Goal: Transaction & Acquisition: Register for event/course

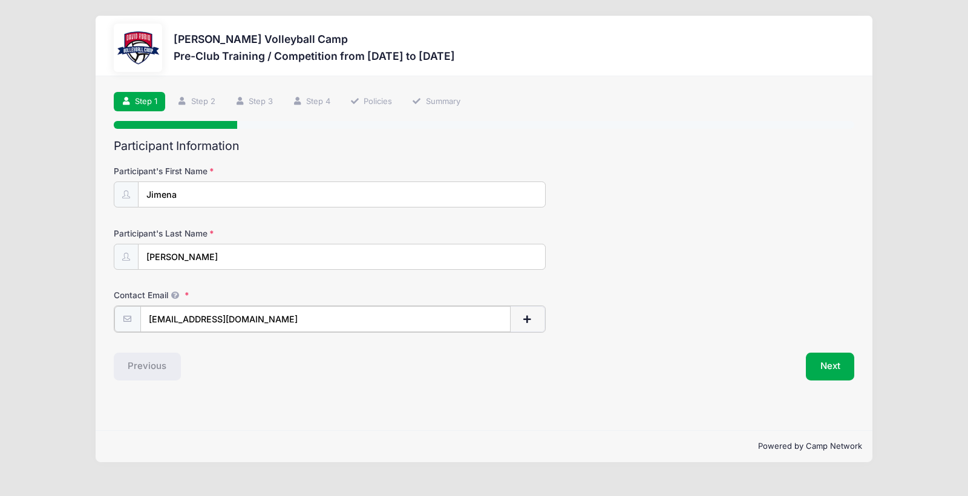
type input "[EMAIL_ADDRESS][DOMAIN_NAME]"
click at [664, 324] on div "Contact Email prcjj08@gmail.com" at bounding box center [484, 310] width 741 height 42
click at [831, 360] on button "Next" at bounding box center [830, 365] width 49 height 28
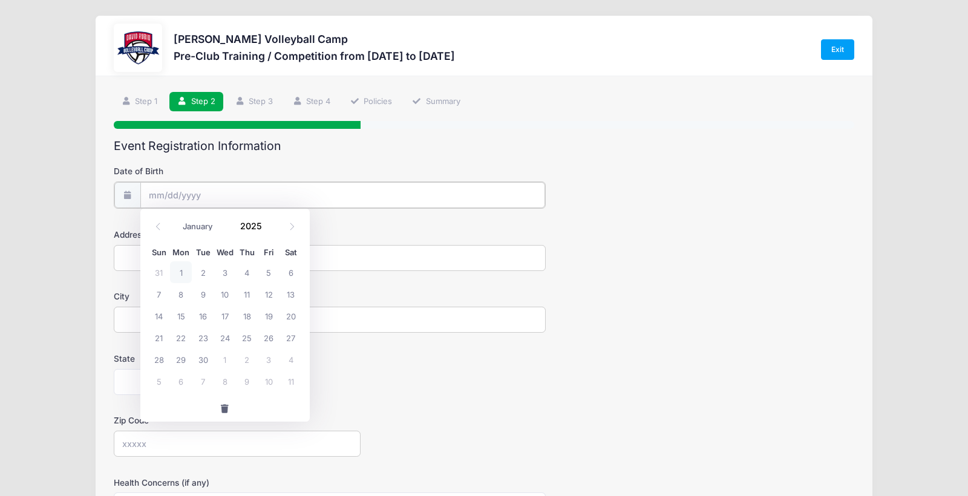
click at [435, 201] on input "Date of Birth" at bounding box center [342, 195] width 405 height 26
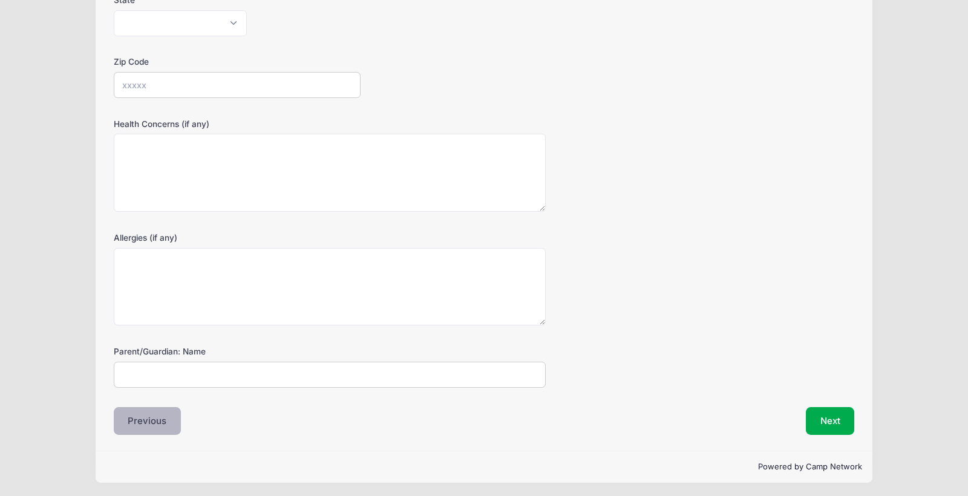
scroll to position [356, 0]
click at [155, 415] on button "Previous" at bounding box center [148, 422] width 68 height 28
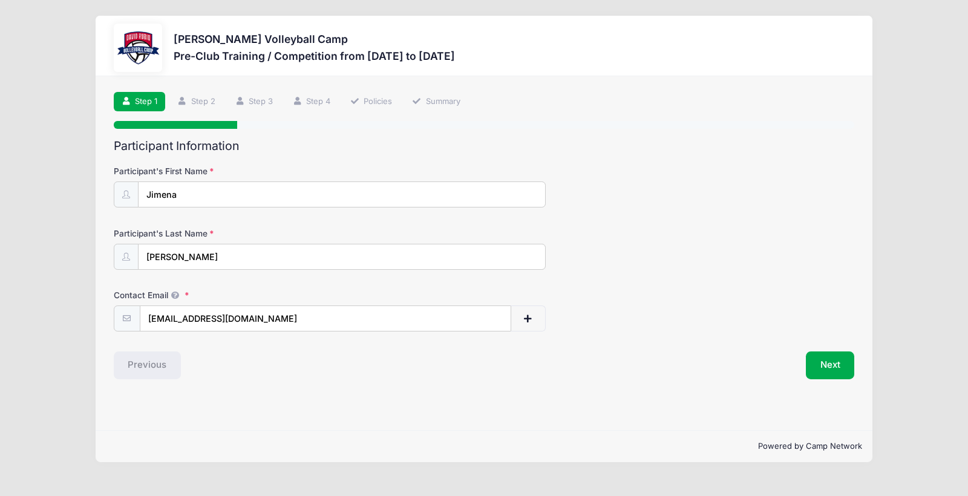
scroll to position [0, 0]
click at [281, 318] on input "prcjj08@gmail.com" at bounding box center [325, 319] width 370 height 26
click at [495, 315] on input "prcjj08@gmail.com" at bounding box center [325, 319] width 370 height 26
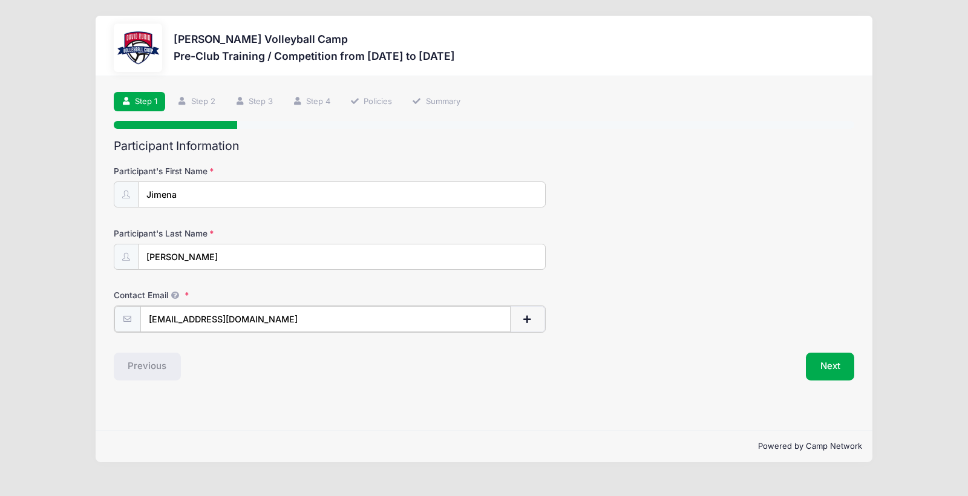
click at [496, 319] on input "prcjj08@gmail.com" at bounding box center [325, 319] width 370 height 26
click at [840, 364] on button "Next" at bounding box center [830, 365] width 49 height 28
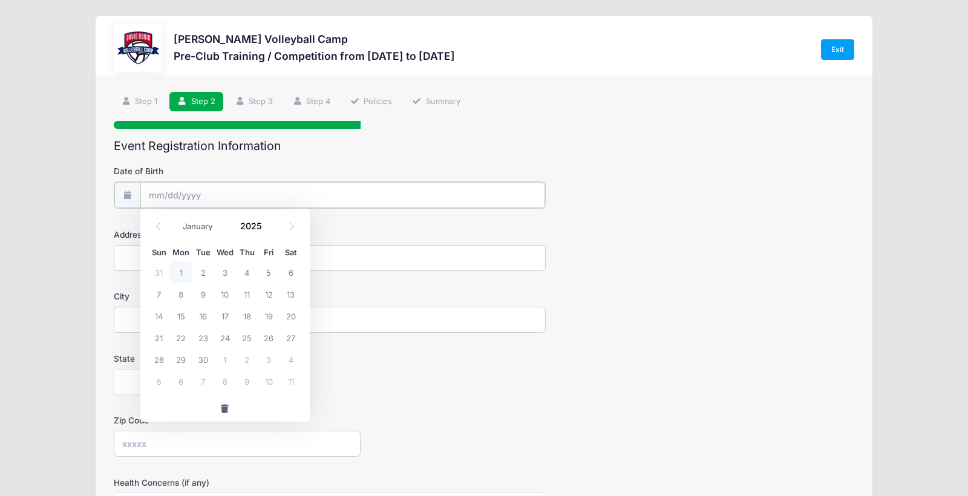
click at [292, 194] on input "Date of Birth" at bounding box center [342, 195] width 405 height 26
click at [294, 188] on input "Date of Birth" at bounding box center [342, 195] width 405 height 26
click at [290, 192] on input "Date of Birth" at bounding box center [342, 195] width 405 height 26
click at [160, 228] on icon at bounding box center [158, 227] width 8 height 8
click at [292, 224] on icon at bounding box center [292, 227] width 8 height 8
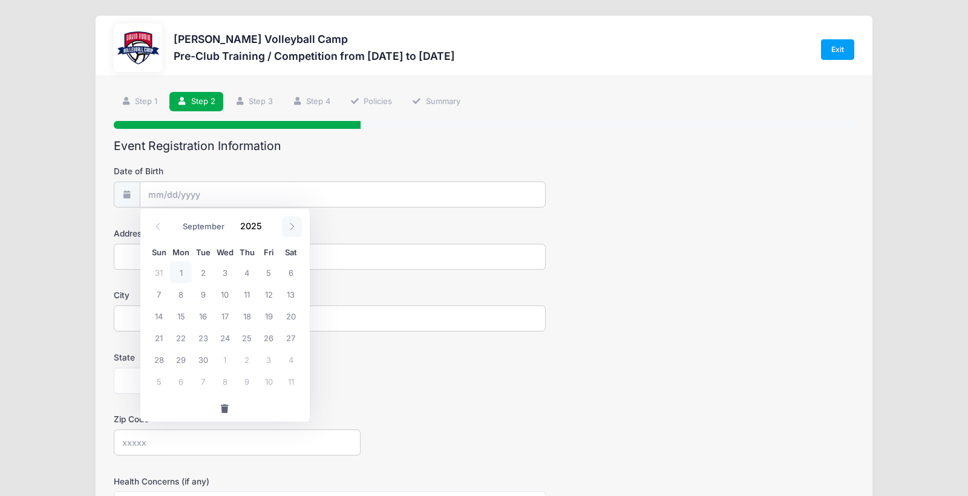
click at [292, 224] on icon at bounding box center [292, 227] width 8 height 8
select select "10"
click at [155, 357] on span "23" at bounding box center [159, 359] width 22 height 22
type input "11/23/2025"
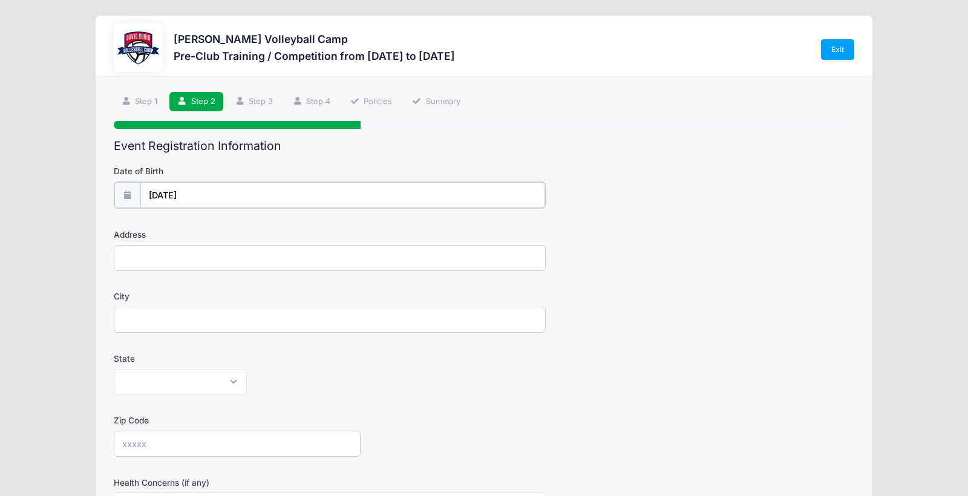
click at [201, 191] on input "11/23/2025" at bounding box center [342, 195] width 405 height 26
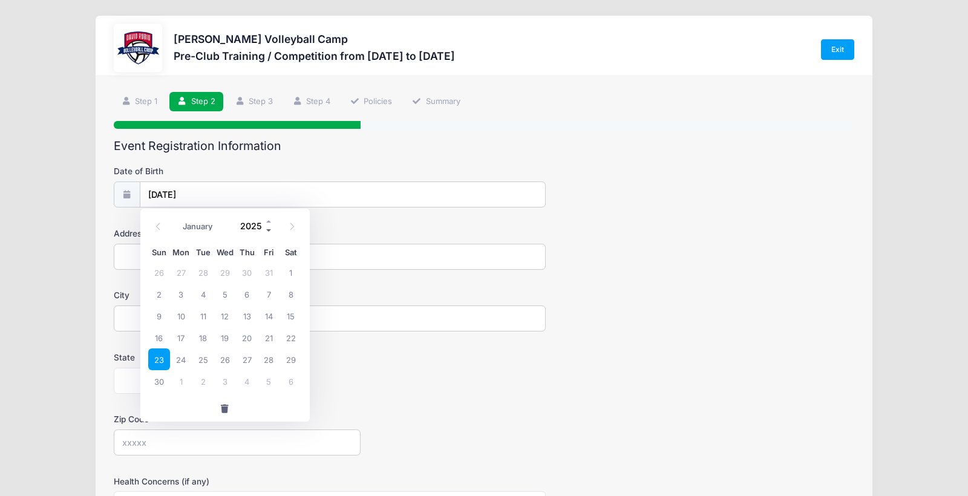
click at [269, 229] on span at bounding box center [269, 230] width 8 height 9
click at [269, 227] on span at bounding box center [269, 230] width 8 height 9
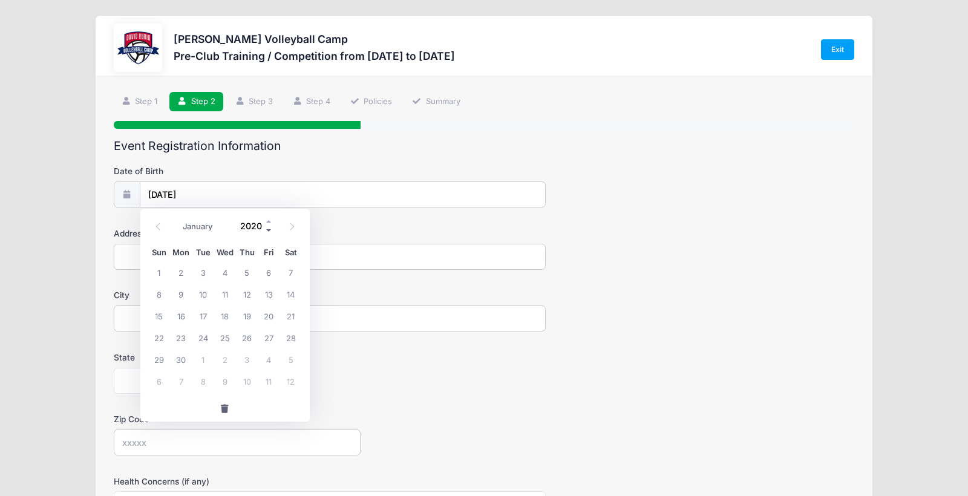
click at [269, 227] on span at bounding box center [269, 230] width 8 height 9
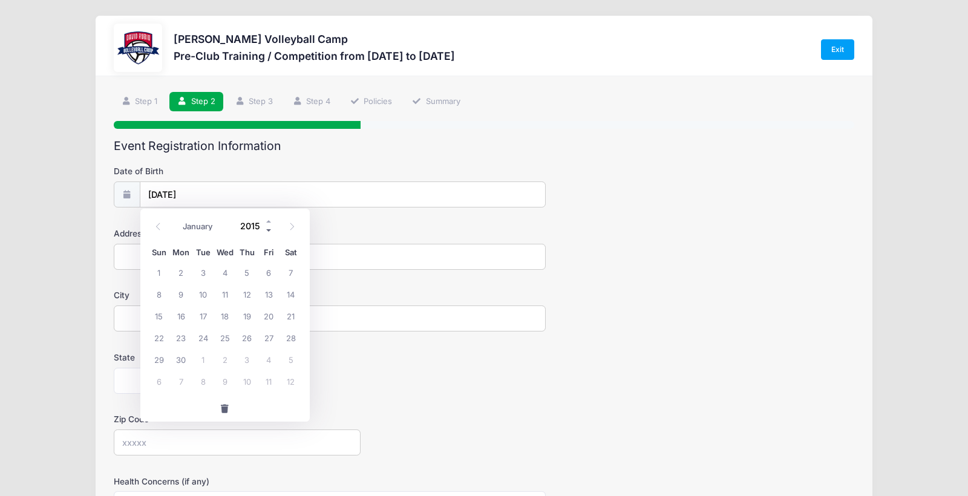
click at [269, 227] on span at bounding box center [269, 230] width 8 height 9
type input "2011"
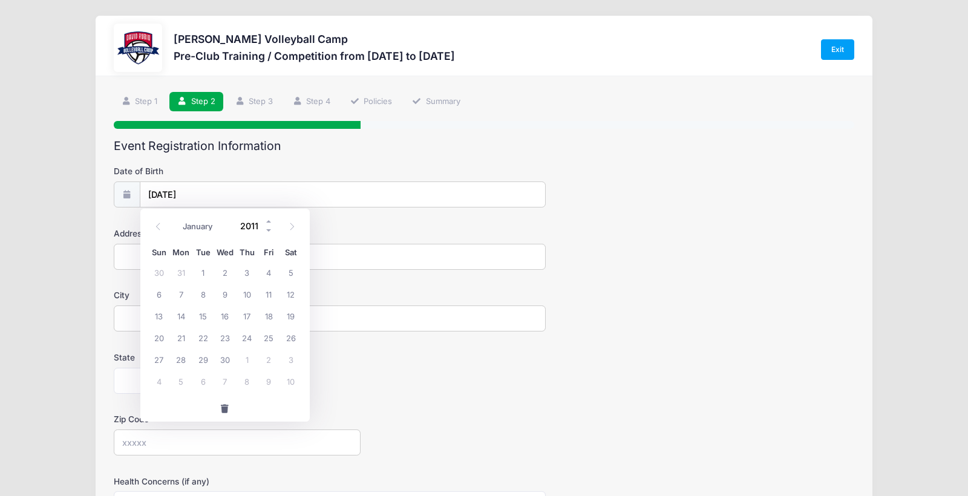
click at [247, 224] on input "2011" at bounding box center [253, 226] width 39 height 18
click at [335, 189] on input "11/23/2025" at bounding box center [342, 195] width 405 height 26
click at [207, 191] on input "11/23/2025" at bounding box center [342, 195] width 405 height 26
click at [227, 334] on span "23" at bounding box center [225, 338] width 22 height 22
type input "11/23/2011"
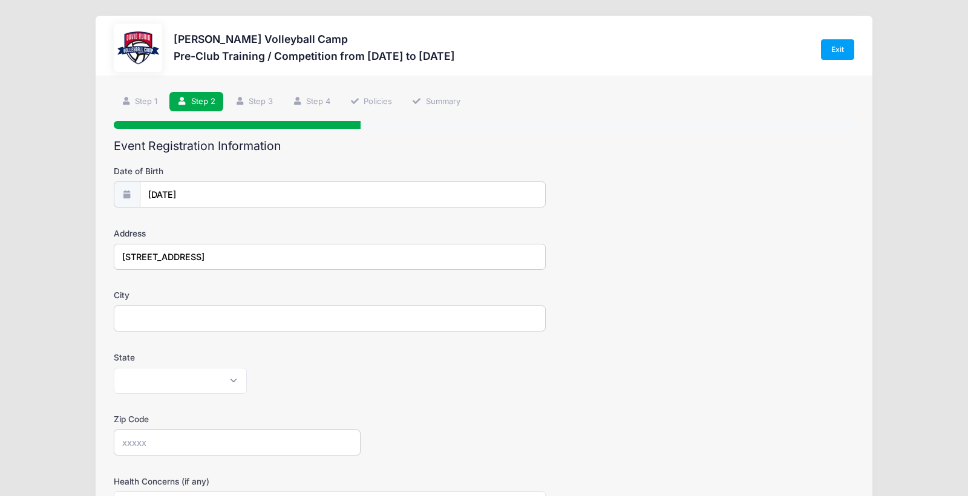
type input "4272 W. Tombolo Trail"
type input "Tucson"
select select "AZ"
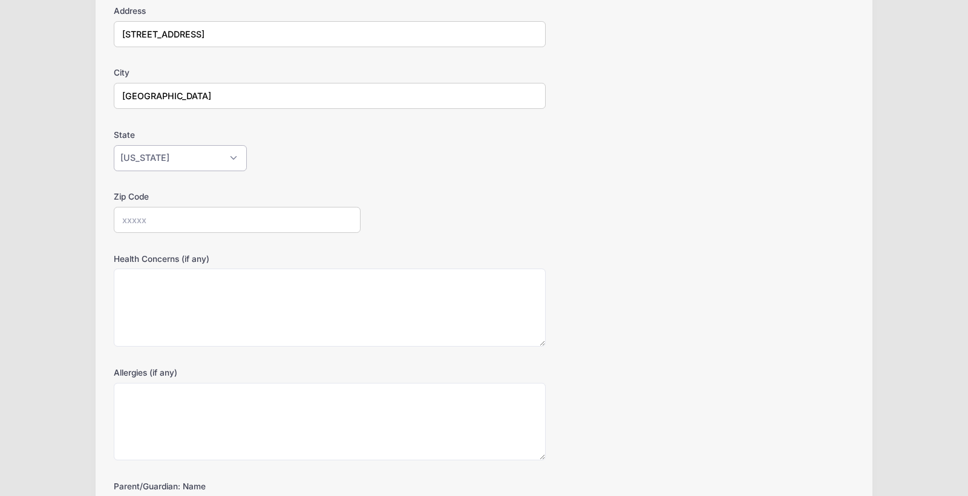
scroll to position [238, 0]
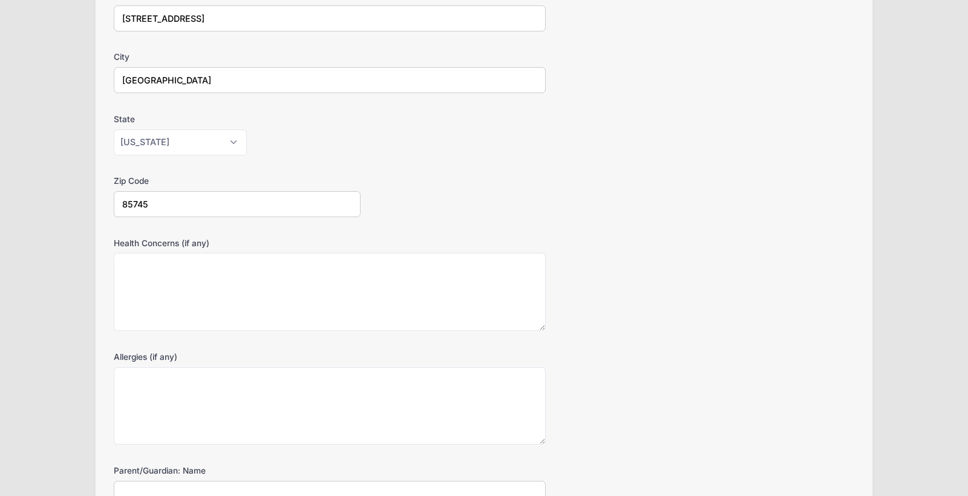
type input "85745"
click at [267, 282] on textarea "Health Concerns (if any)" at bounding box center [330, 292] width 432 height 78
type textarea "W"
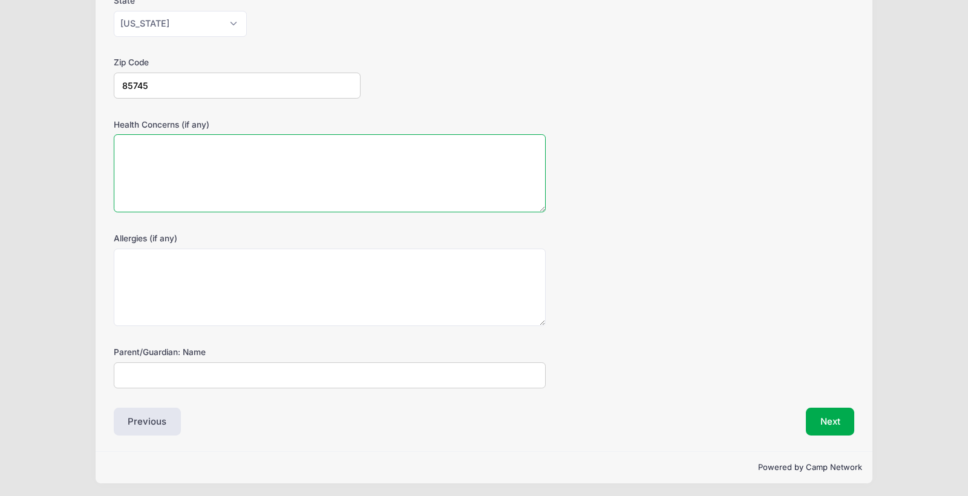
scroll to position [356, 0]
click at [206, 149] on textarea "Health Concerns (if any)" at bounding box center [330, 174] width 432 height 78
type textarea "Wears Hearing Aids"
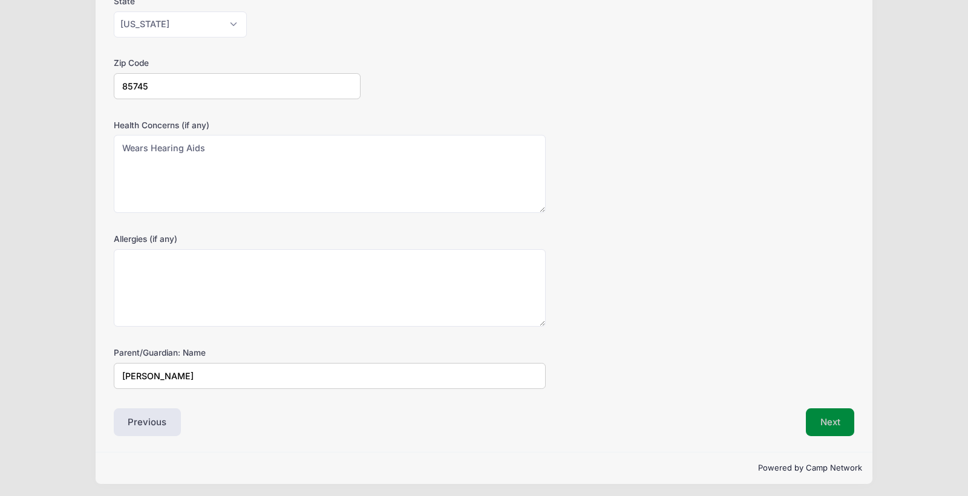
type input "Patricia Ramirez"
click at [824, 419] on button "Next" at bounding box center [830, 422] width 49 height 28
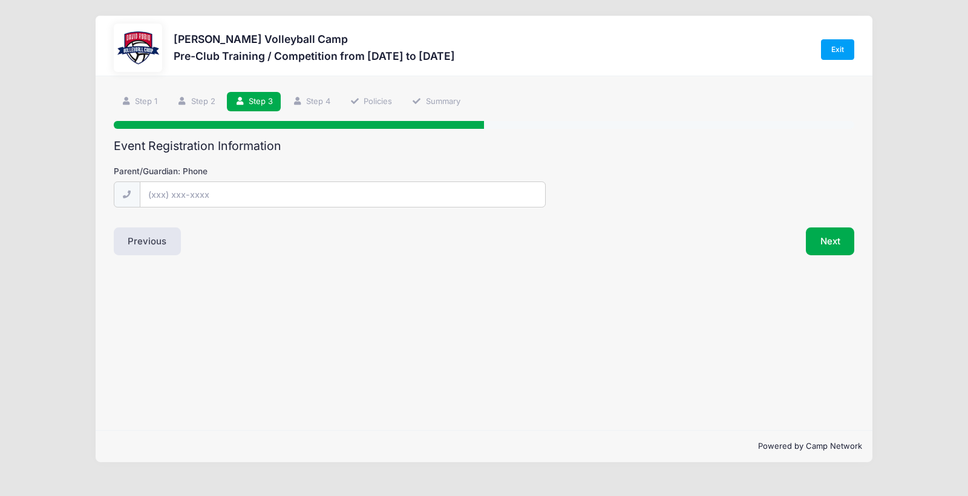
scroll to position [0, 0]
click at [376, 195] on input "Parent/Guardian: Phone" at bounding box center [342, 195] width 405 height 26
type input "(520) 867-0349"
click at [821, 243] on button "Next" at bounding box center [830, 241] width 49 height 28
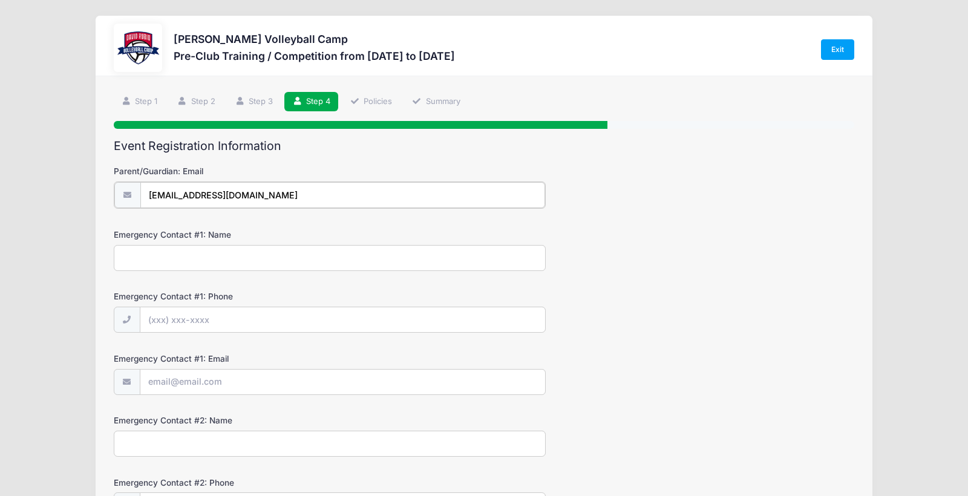
scroll to position [0, 1]
type input "prcjj08@gmail.com"
type input "Patricia"
type input "(6"
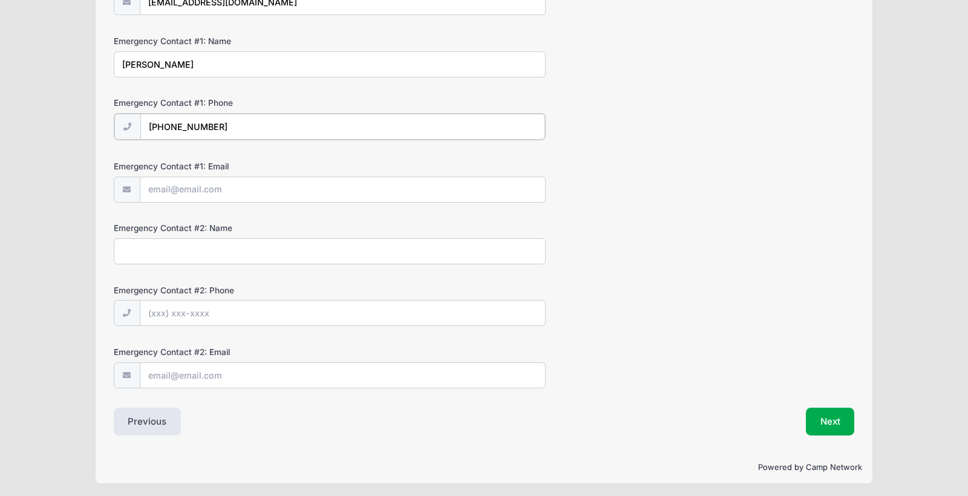
type input "(520) 867-0349"
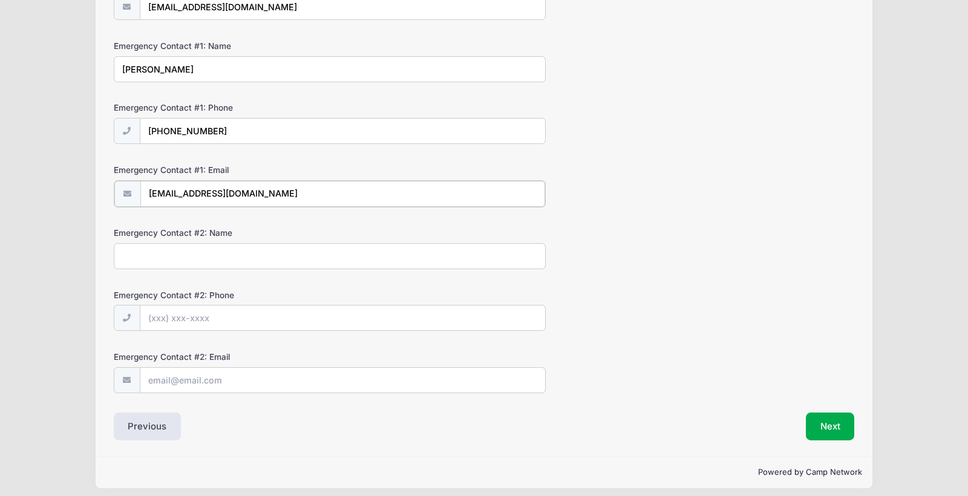
type input "prcjj08@gmail.com"
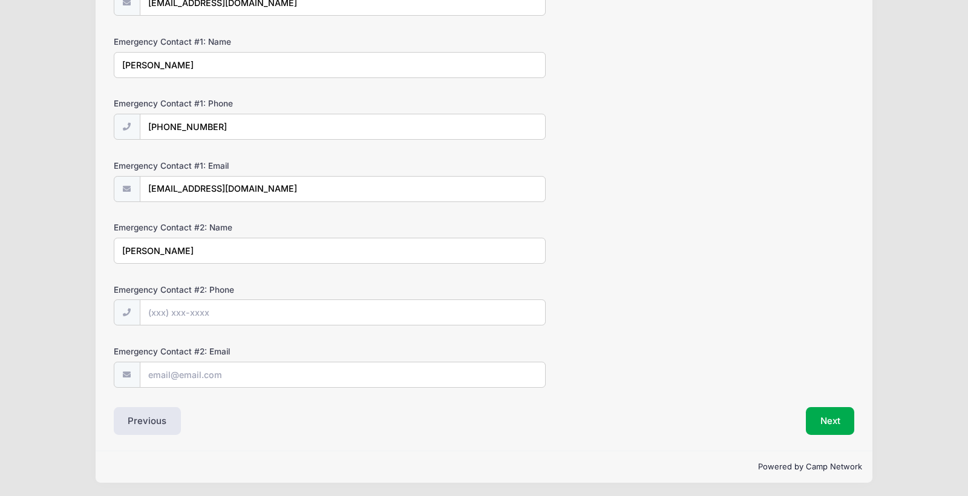
scroll to position [191, 0]
type input "James Ramirez"
type input "(520) 661-9431"
type input "jimmy76@hotmail.com"
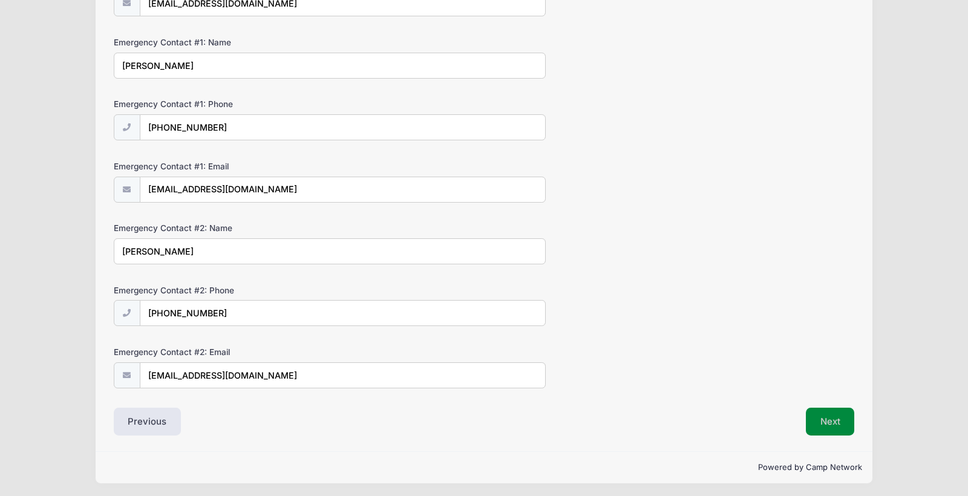
click at [829, 413] on button "Next" at bounding box center [830, 422] width 49 height 28
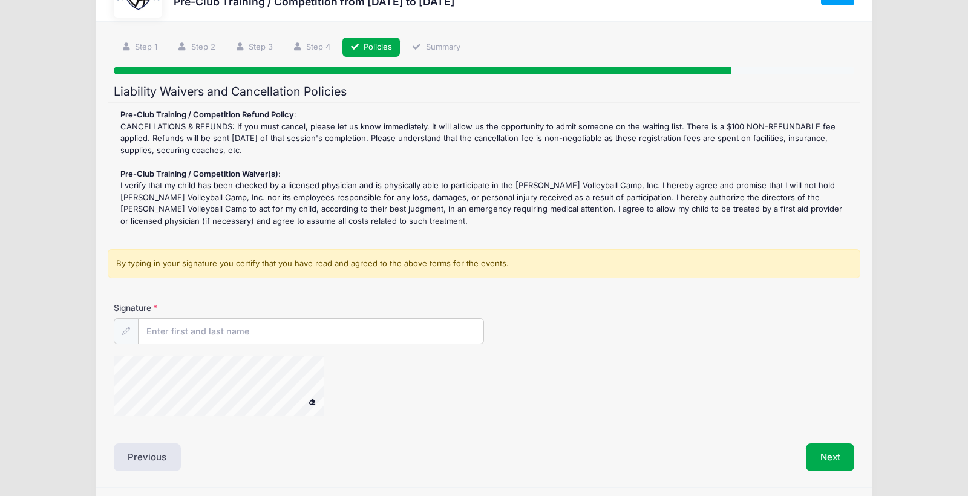
scroll to position [57, 0]
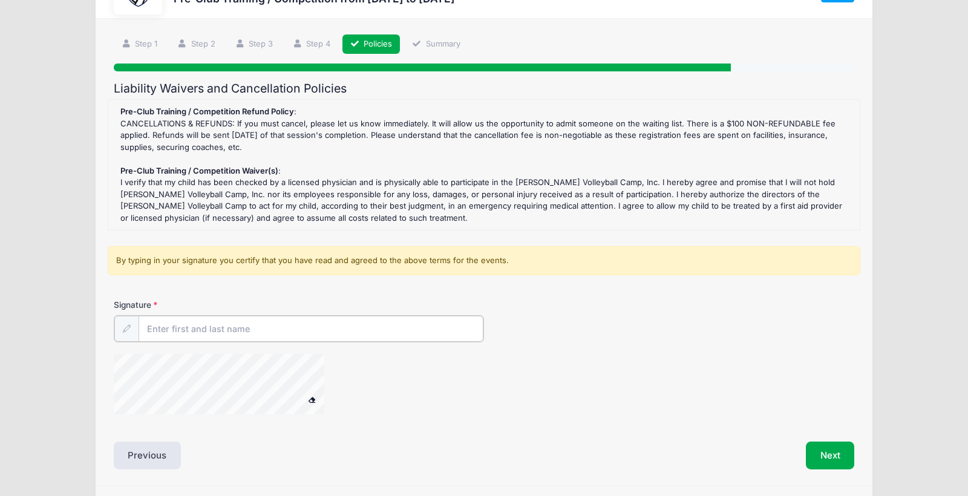
click at [322, 331] on input "Signature" at bounding box center [311, 329] width 345 height 26
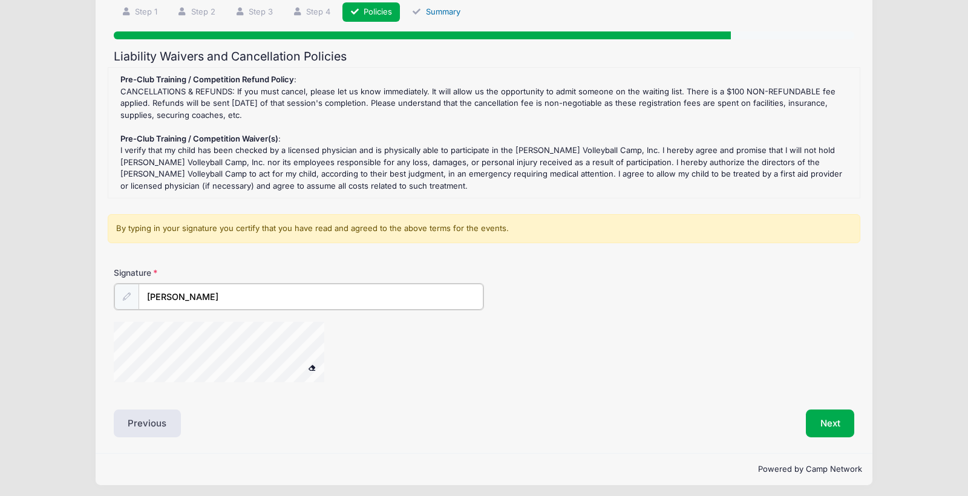
scroll to position [89, 0]
type input "Patricia Ramirez"
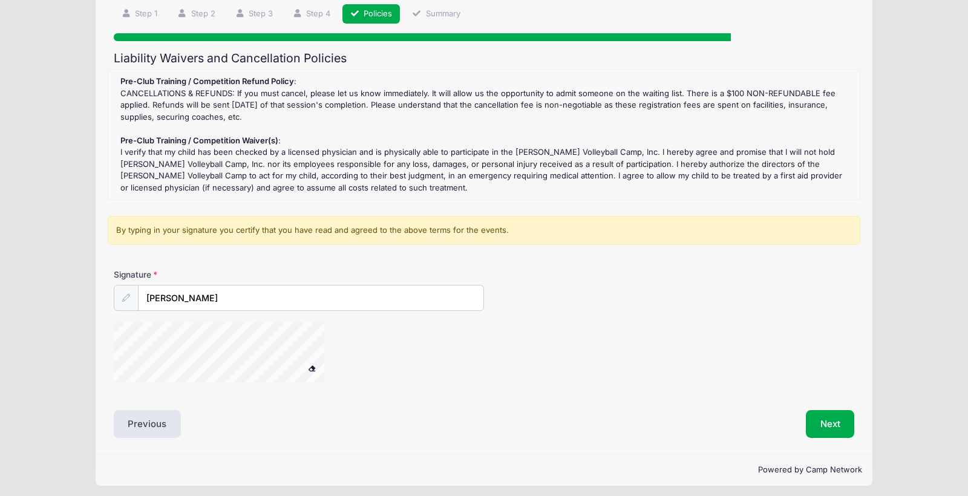
click at [312, 365] on span at bounding box center [311, 368] width 8 height 7
drag, startPoint x: 833, startPoint y: 419, endPoint x: 712, endPoint y: 356, distance: 136.1
click at [832, 419] on button "Next" at bounding box center [830, 424] width 49 height 28
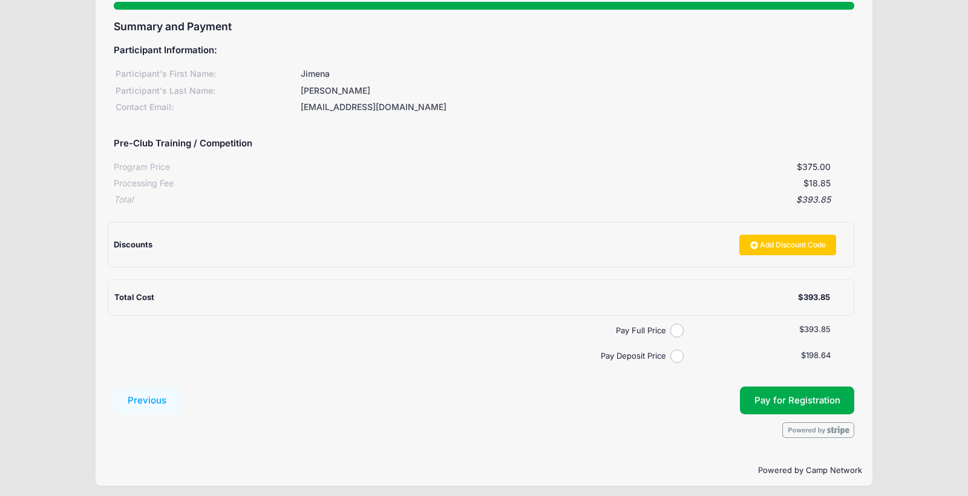
scroll to position [119, 0]
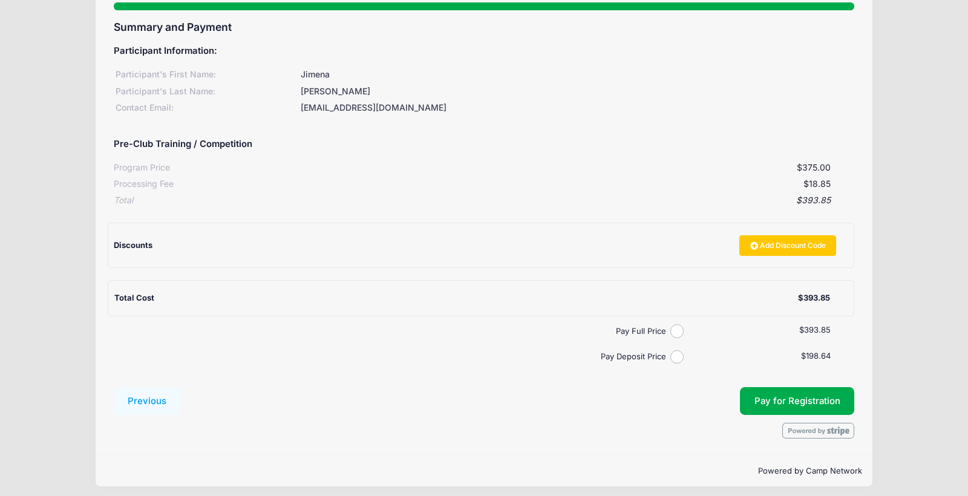
click at [676, 352] on input "Pay Deposit Price" at bounding box center [677, 357] width 14 height 14
radio input "true"
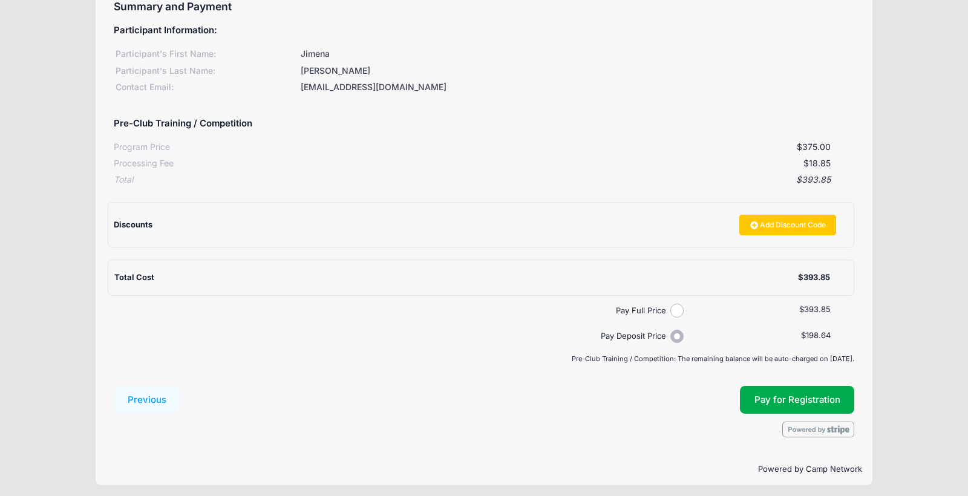
scroll to position [138, 0]
click at [677, 305] on input "Pay Full Price" at bounding box center [677, 312] width 14 height 14
radio input "true"
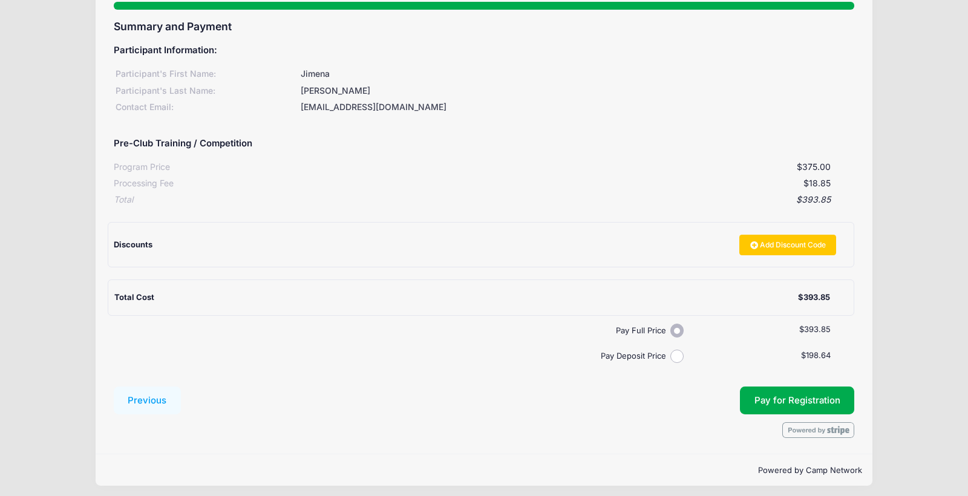
scroll to position [119, 0]
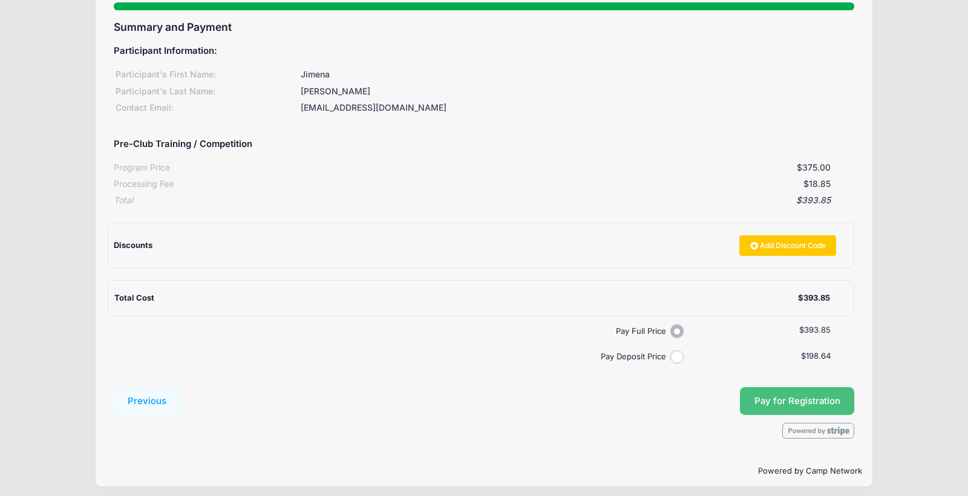
click at [786, 396] on span "Pay for Registration" at bounding box center [797, 401] width 86 height 11
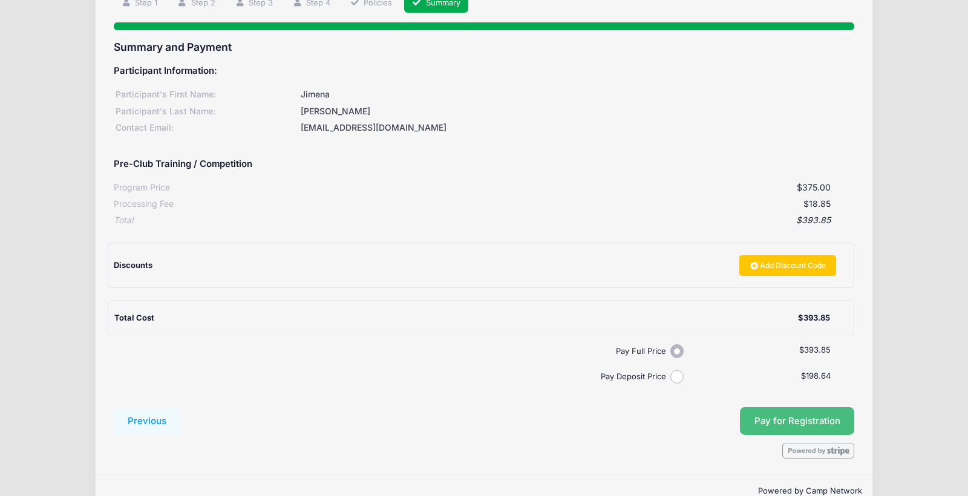
scroll to position [97, 0]
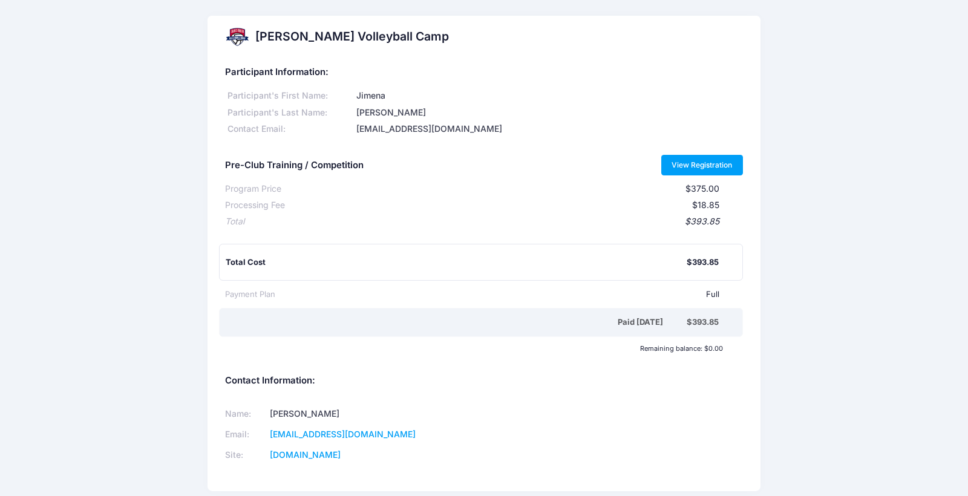
scroll to position [1, 1]
click at [706, 159] on link "View Registration" at bounding box center [702, 164] width 82 height 21
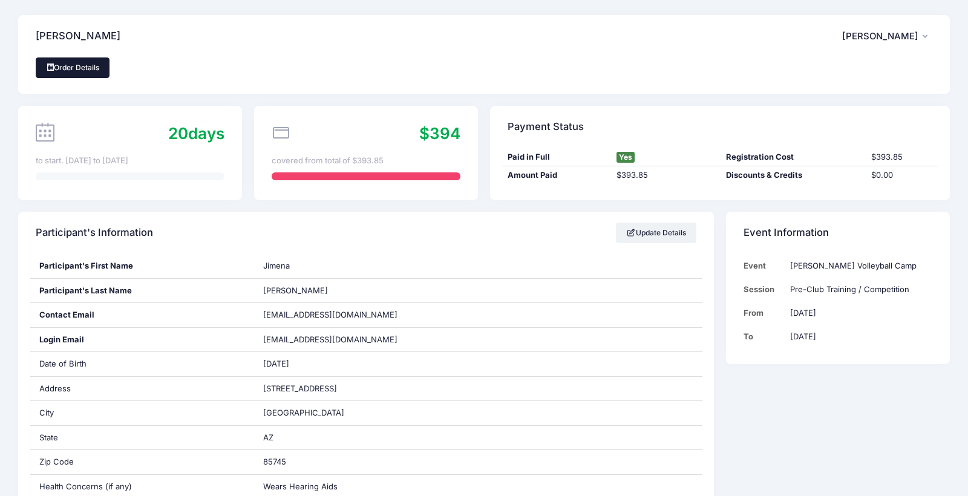
click at [68, 67] on link "Order Details" at bounding box center [73, 67] width 74 height 21
click at [926, 37] on icon "button" at bounding box center [927, 37] width 10 height 0
click at [864, 68] on link "My Account" at bounding box center [857, 68] width 140 height 23
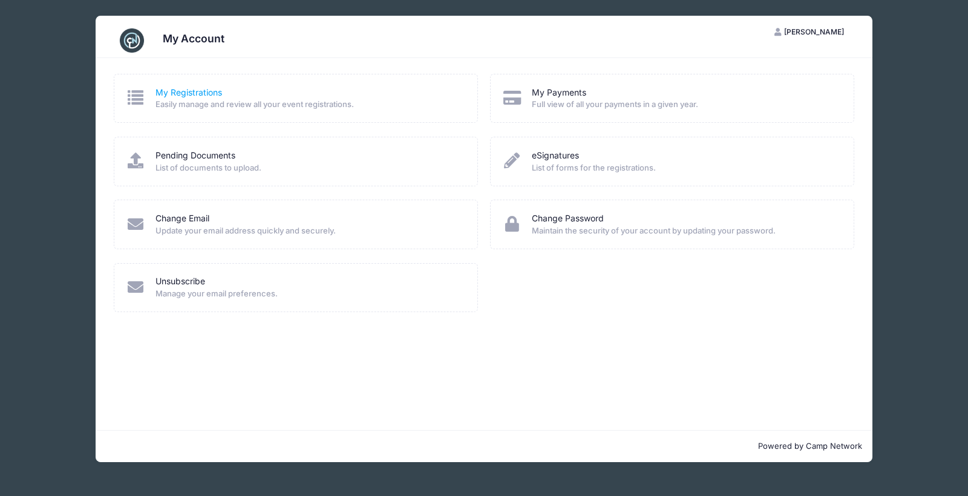
click at [179, 90] on link "My Registrations" at bounding box center [188, 92] width 67 height 13
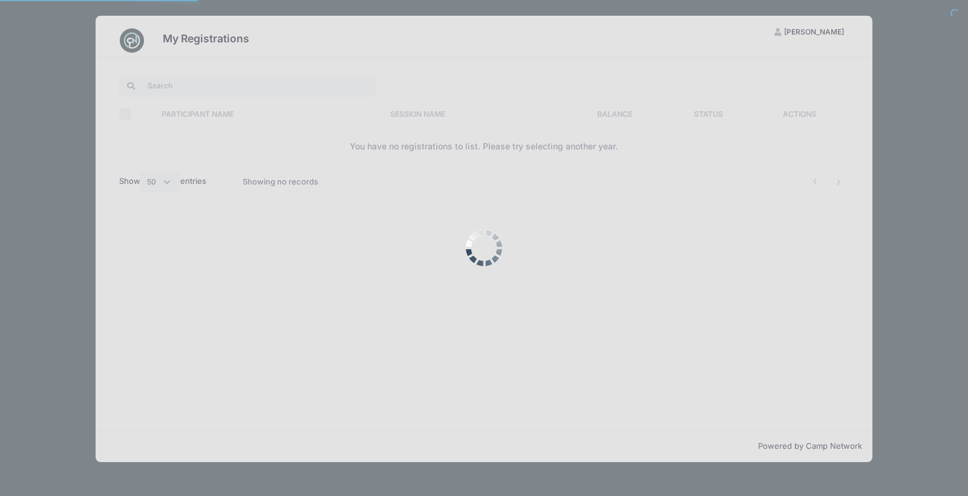
select select "50"
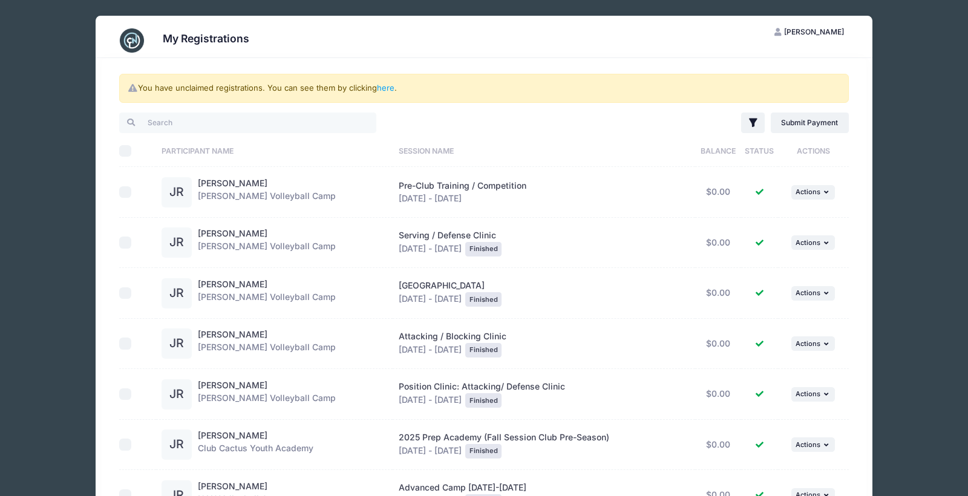
click at [126, 38] on img at bounding box center [132, 40] width 24 height 24
